Goal: Navigation & Orientation: Understand site structure

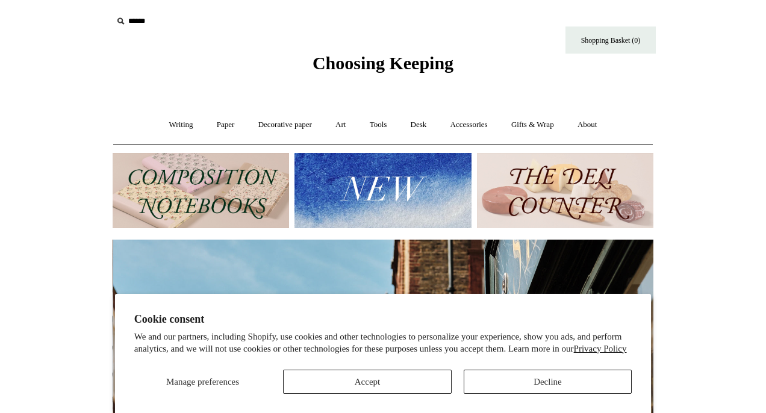
scroll to position [0, 540]
click at [359, 377] on button "Accept" at bounding box center [367, 382] width 168 height 24
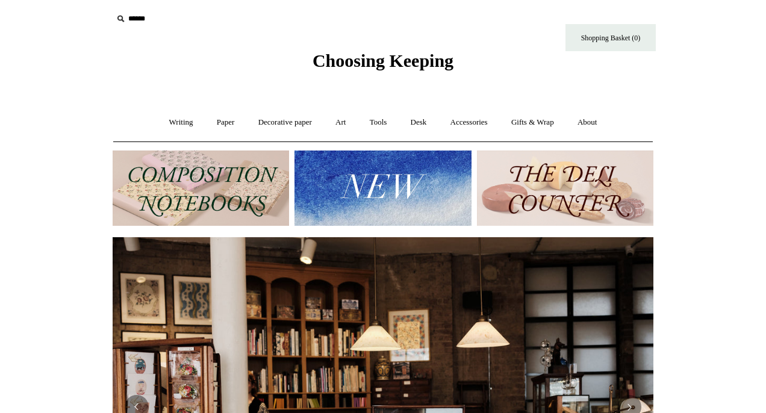
scroll to position [0, 0]
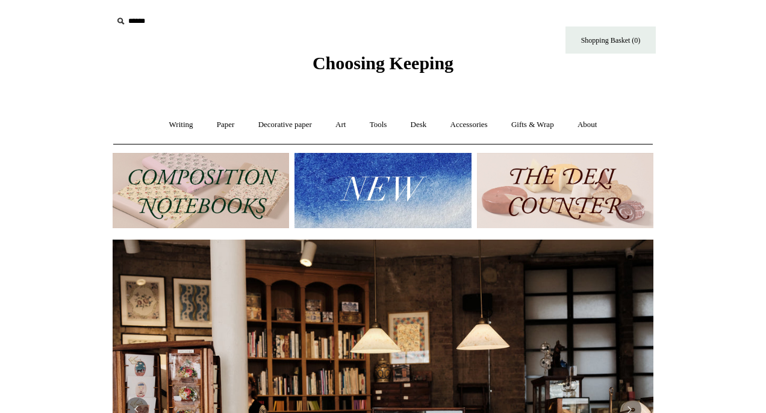
click at [554, 195] on img at bounding box center [565, 190] width 176 height 75
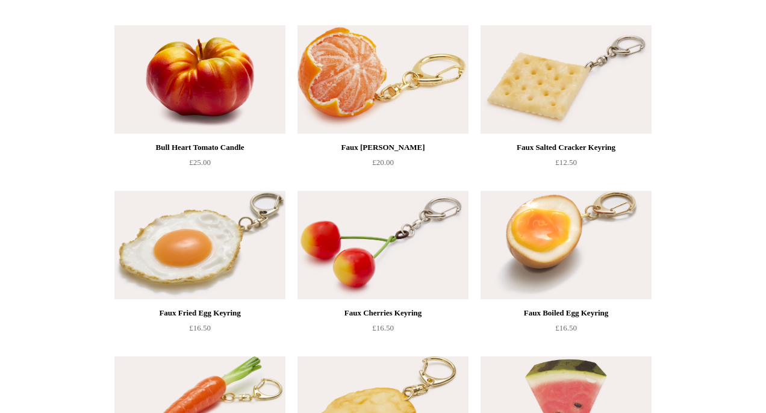
scroll to position [461, 0]
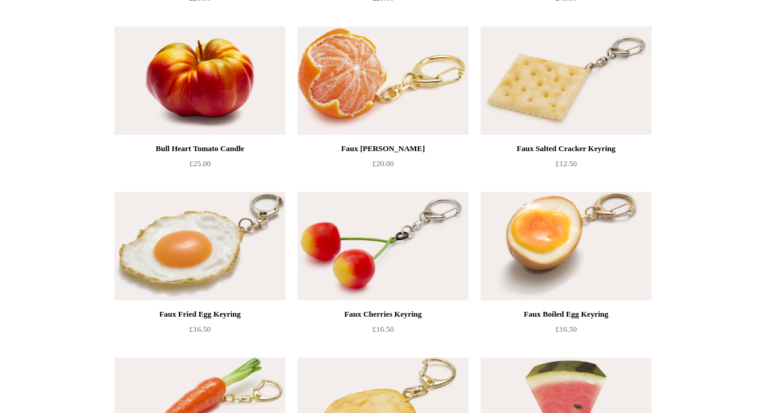
click at [367, 249] on img at bounding box center [382, 246] width 171 height 108
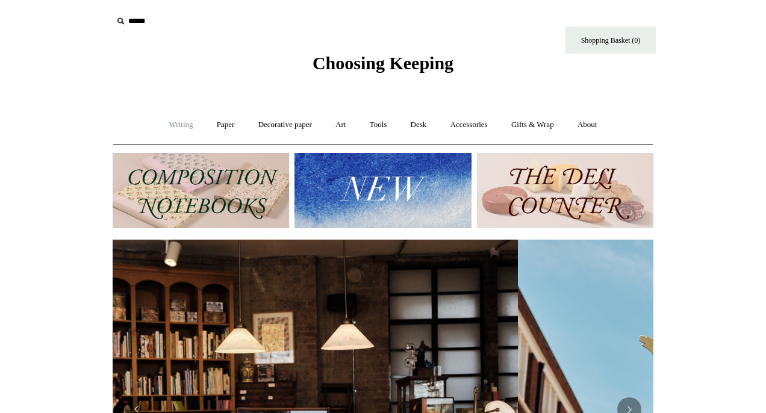
click at [176, 123] on link "Writing +" at bounding box center [181, 125] width 46 height 32
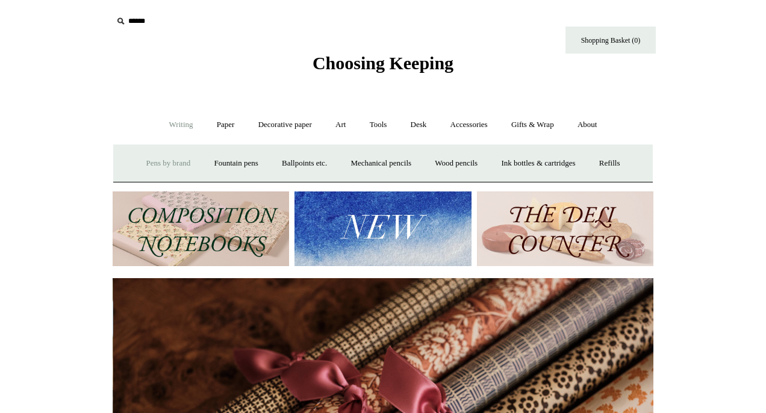
scroll to position [0, 1081]
click at [157, 161] on link "Pens by brand +" at bounding box center [168, 163] width 66 height 32
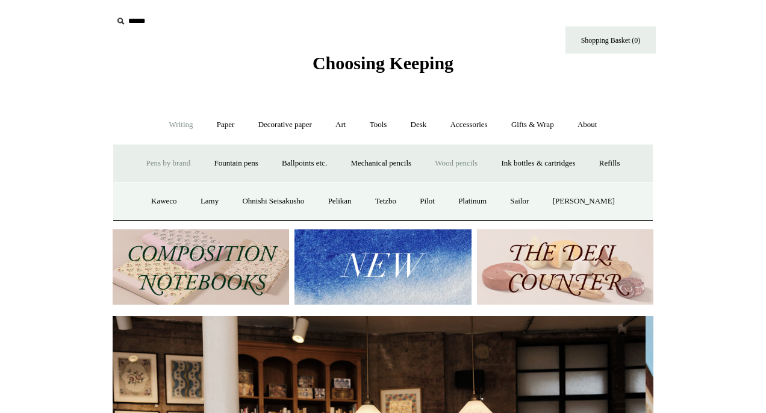
scroll to position [0, 0]
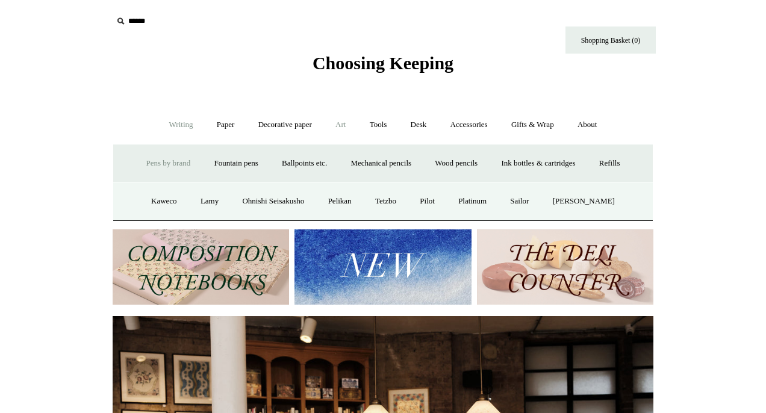
click at [340, 124] on link "Art +" at bounding box center [340, 125] width 32 height 32
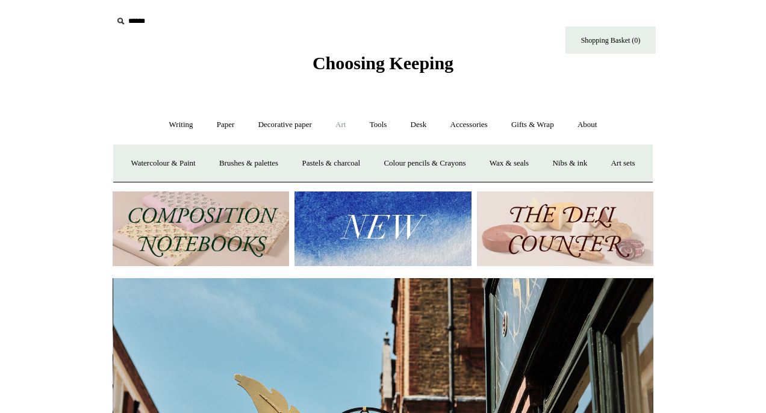
scroll to position [0, 540]
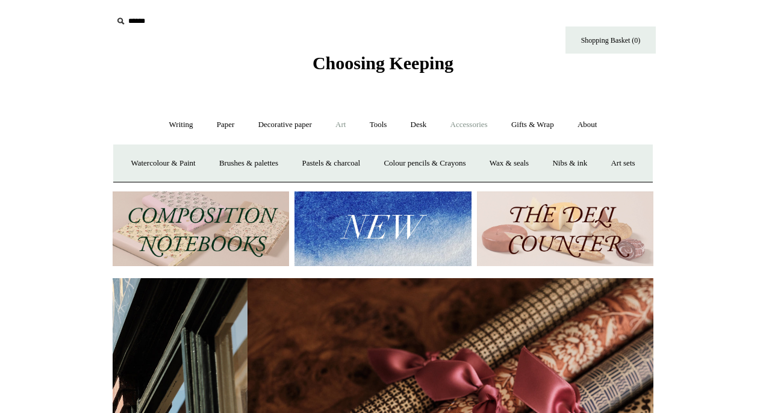
click at [471, 124] on link "Accessories +" at bounding box center [468, 125] width 59 height 32
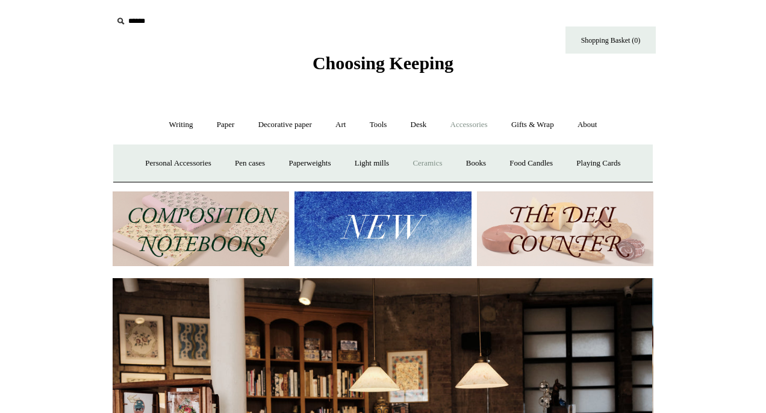
scroll to position [0, 0]
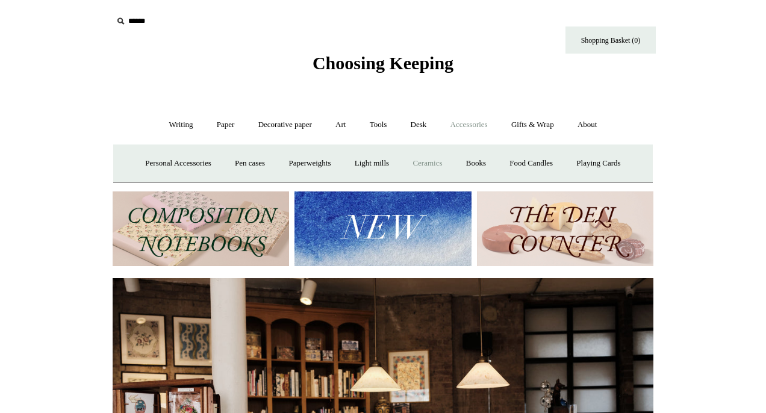
click at [425, 161] on link "Ceramics +" at bounding box center [426, 163] width 51 height 32
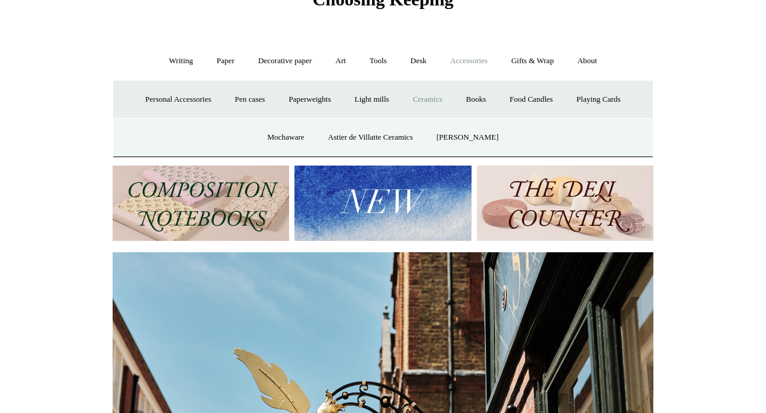
scroll to position [67, 0]
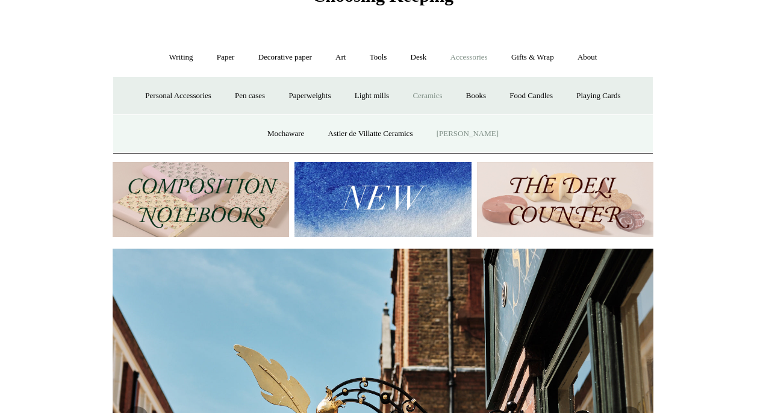
click at [464, 129] on link "[PERSON_NAME]" at bounding box center [468, 134] width 84 height 32
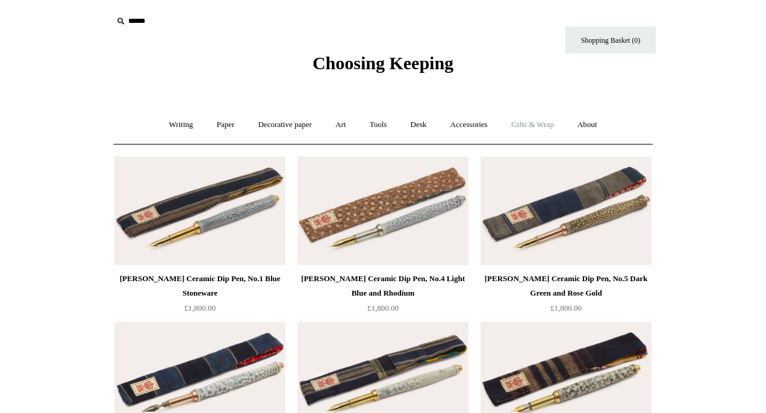
click at [531, 122] on link "Gifts & Wrap +" at bounding box center [532, 125] width 64 height 32
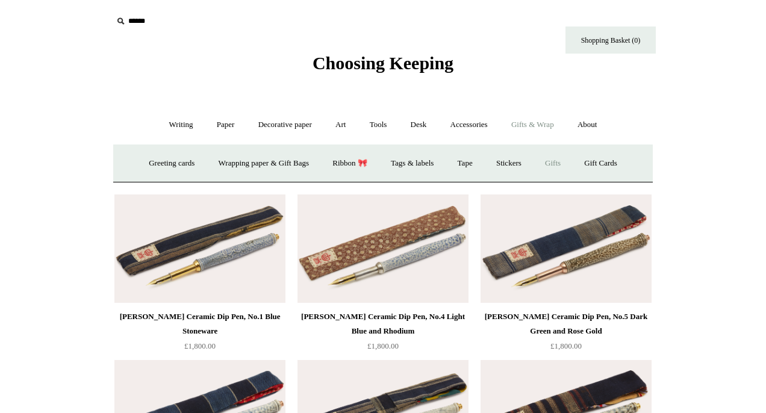
click at [561, 161] on link "Gifts +" at bounding box center [552, 163] width 37 height 32
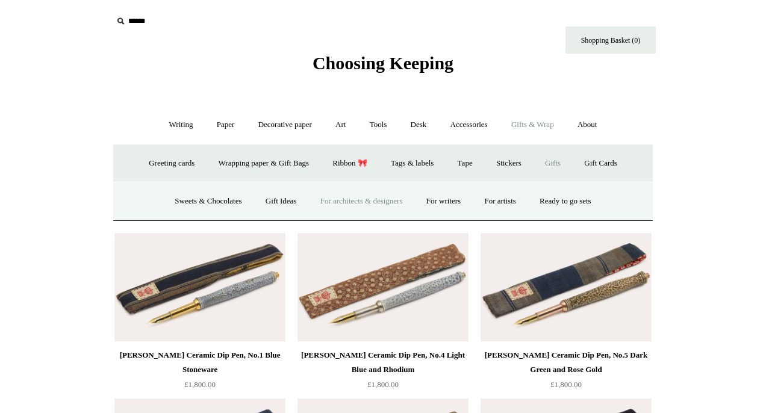
click at [329, 197] on link "For architects & designers" at bounding box center [361, 201] width 104 height 32
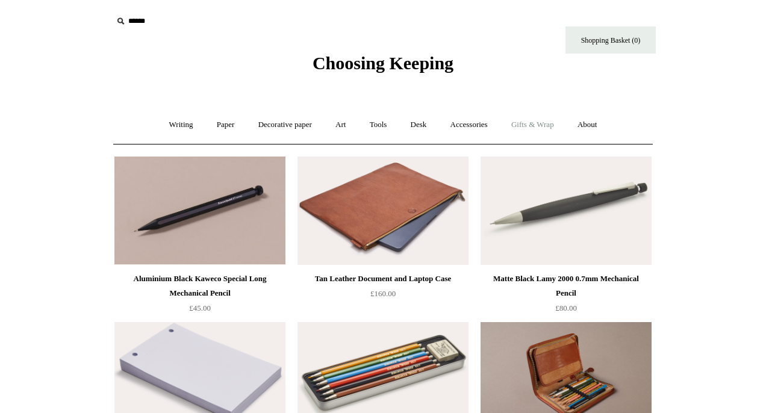
click at [527, 120] on link "Gifts & Wrap +" at bounding box center [532, 125] width 64 height 32
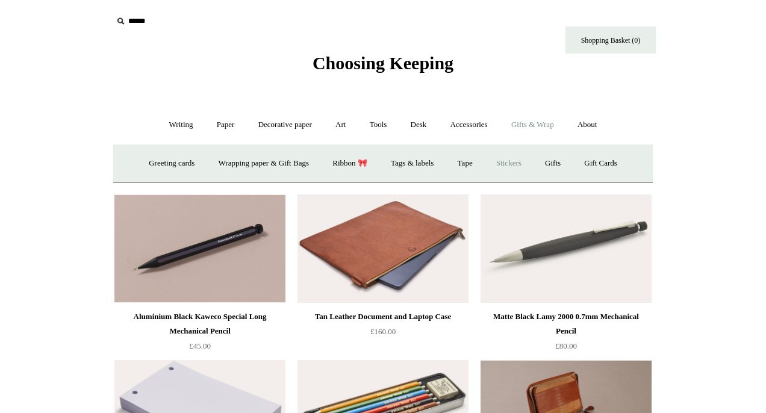
click at [516, 161] on link "Stickers" at bounding box center [508, 163] width 47 height 32
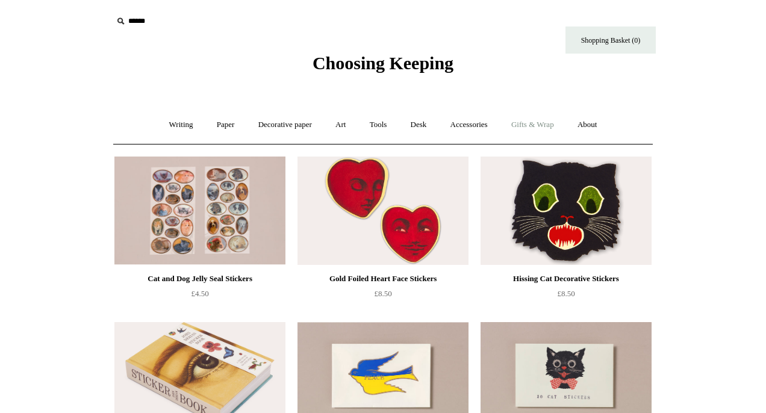
click at [526, 123] on link "Gifts & Wrap +" at bounding box center [532, 125] width 64 height 32
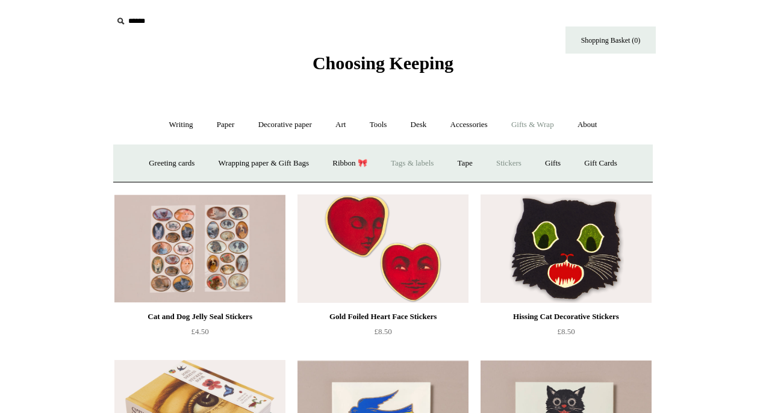
click at [408, 160] on link "Tags & labels" at bounding box center [412, 163] width 64 height 32
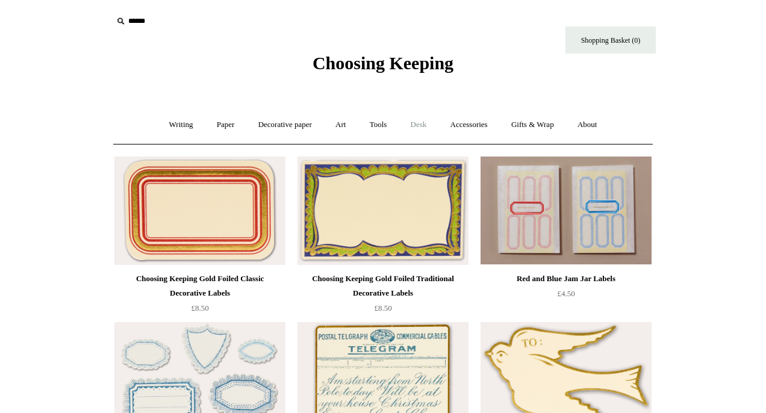
click at [421, 122] on link "Desk +" at bounding box center [419, 125] width 38 height 32
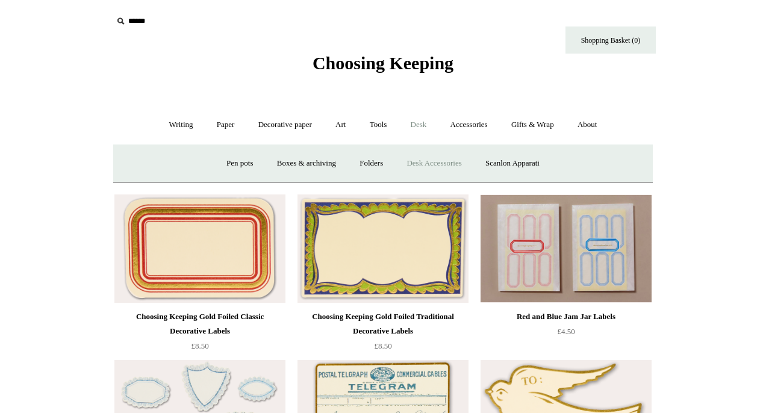
click at [418, 160] on link "Desk Accessories" at bounding box center [433, 163] width 76 height 32
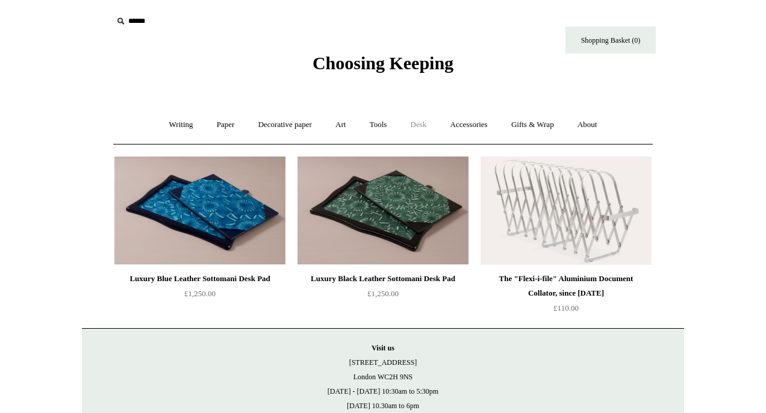
click at [421, 123] on link "Desk +" at bounding box center [419, 125] width 38 height 32
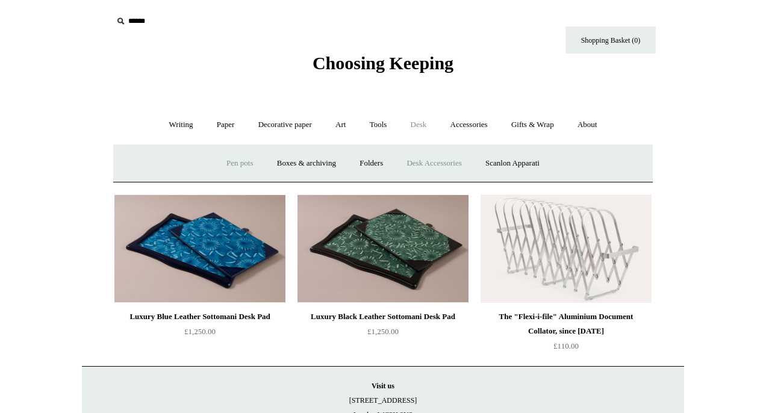
click at [230, 159] on link "Pen pots" at bounding box center [239, 163] width 48 height 32
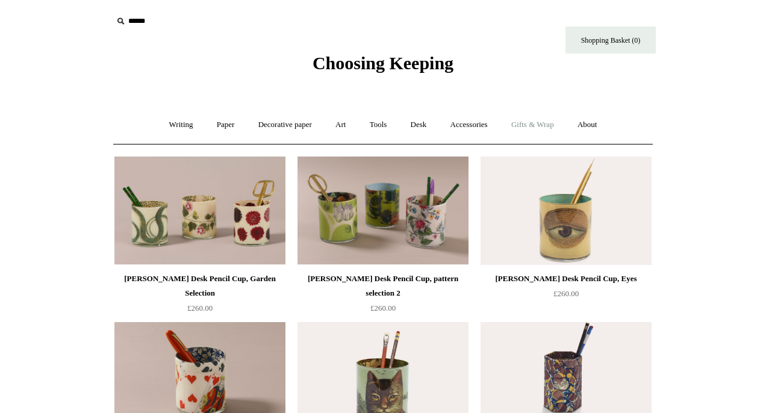
click at [533, 119] on link "Gifts & Wrap +" at bounding box center [532, 125] width 64 height 32
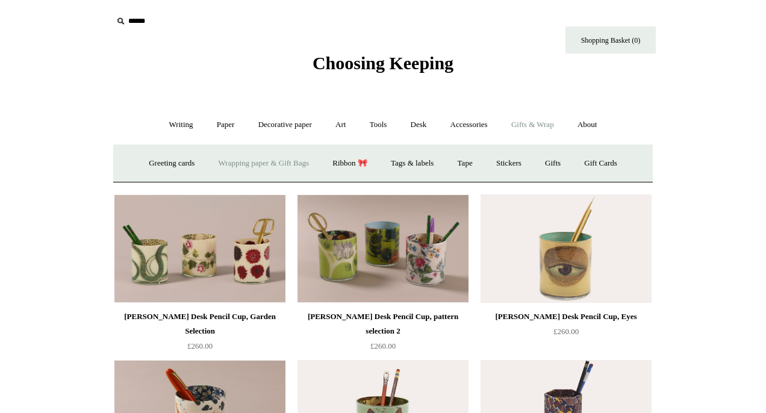
click at [249, 161] on link "Wrapping paper & Gift Bags" at bounding box center [264, 163] width 112 height 32
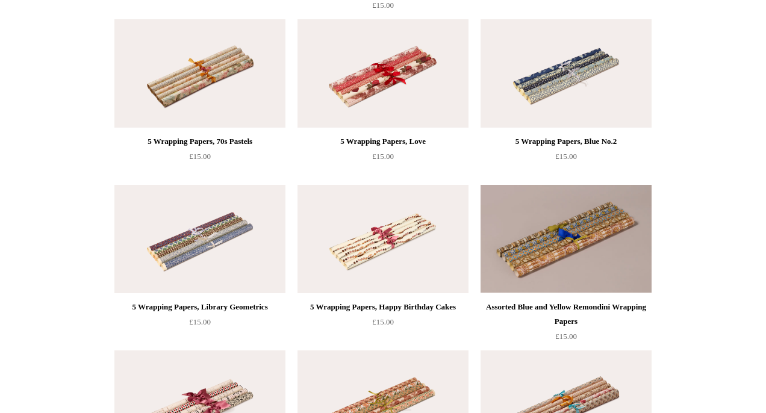
scroll to position [630, 0]
